Goal: Transaction & Acquisition: Book appointment/travel/reservation

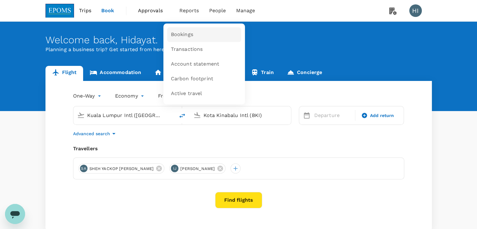
click at [181, 31] on span "Bookings" at bounding box center [182, 34] width 22 height 7
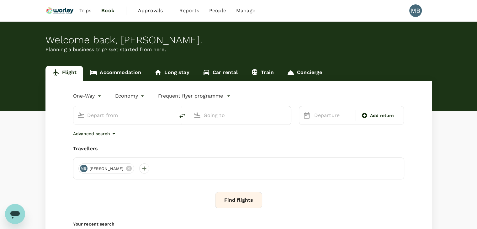
type input "Kuala Lumpur Intl ([GEOGRAPHIC_DATA])"
type input "[GEOGRAPHIC_DATA] (TGG)"
